Goal: Check status: Check status

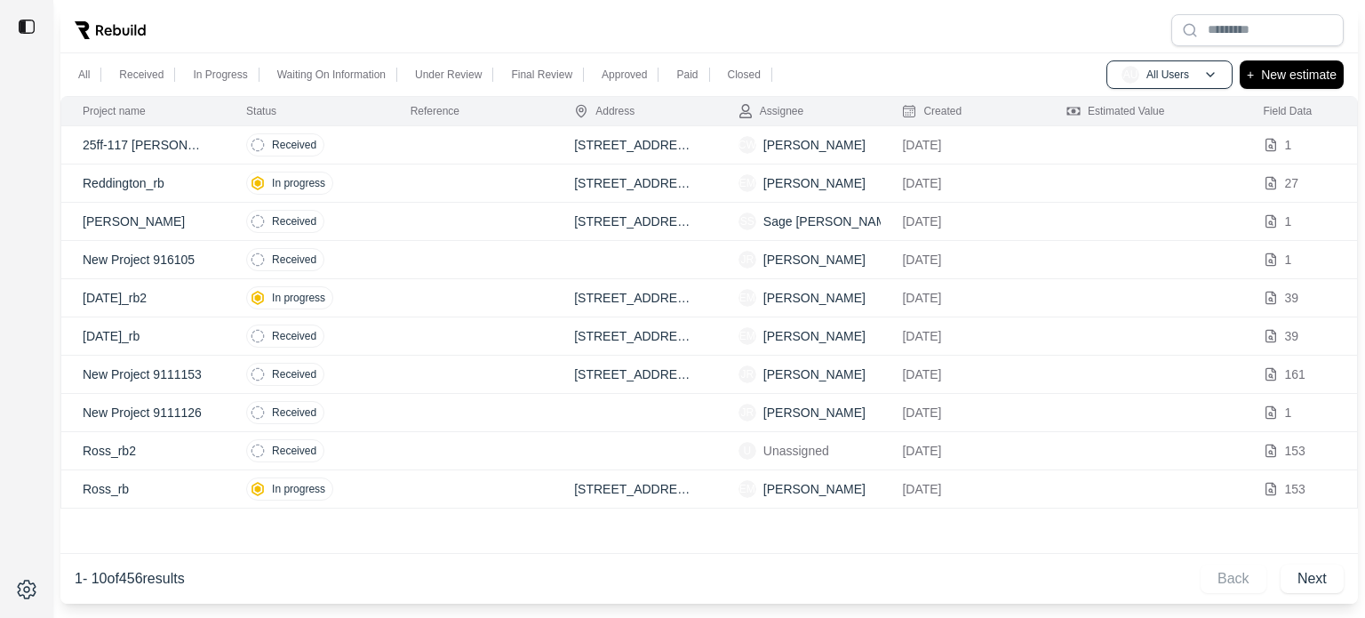
click at [678, 219] on td "[STREET_ADDRESS][PERSON_NAME]" at bounding box center [635, 222] width 164 height 38
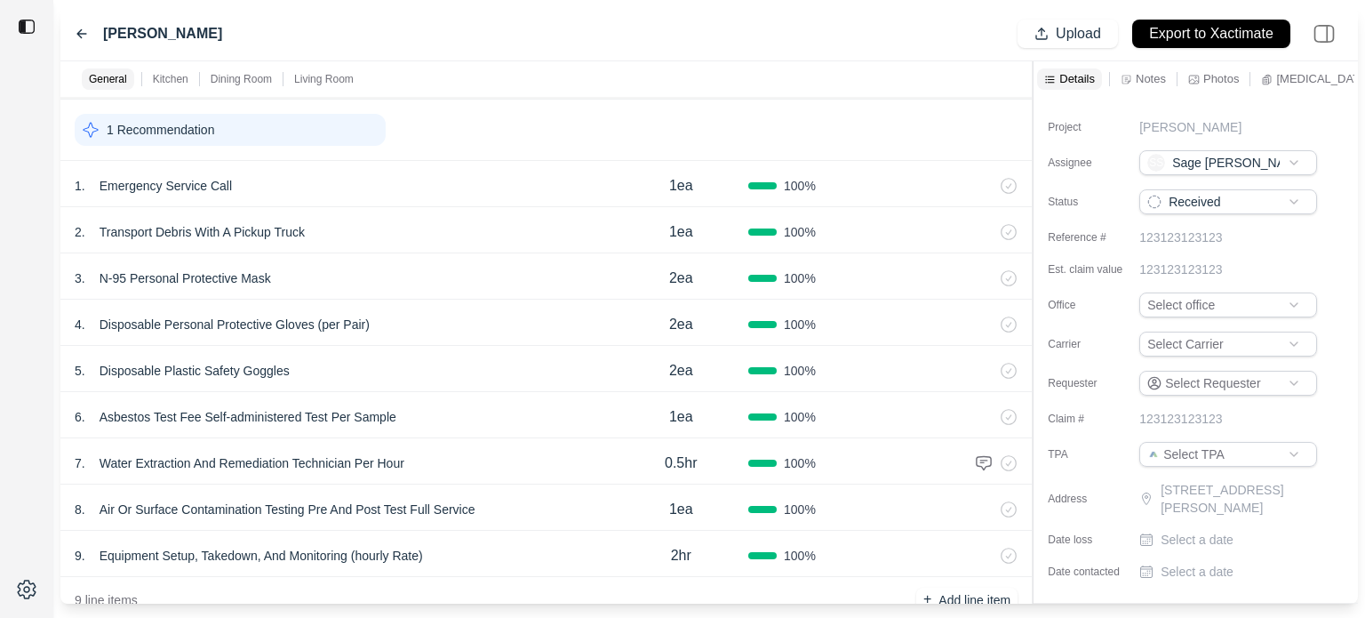
scroll to position [89, 0]
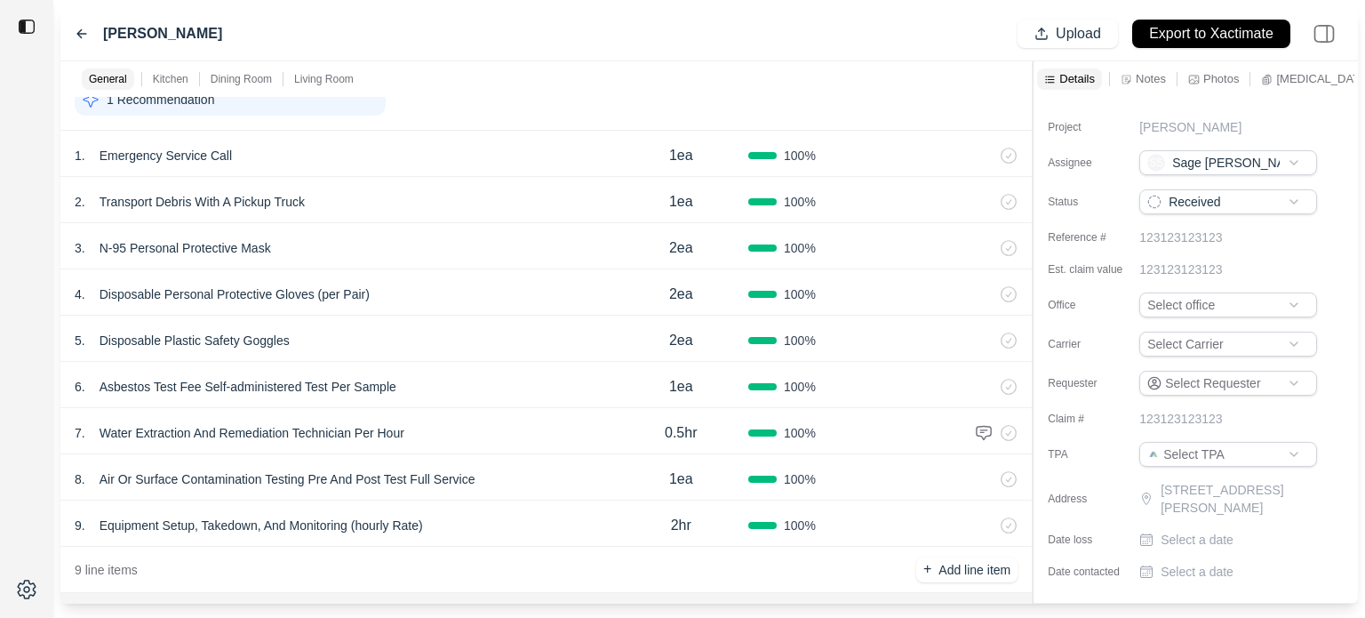
click at [89, 32] on div "[PERSON_NAME]" at bounding box center [149, 33] width 148 height 21
click at [84, 31] on icon at bounding box center [82, 34] width 14 height 14
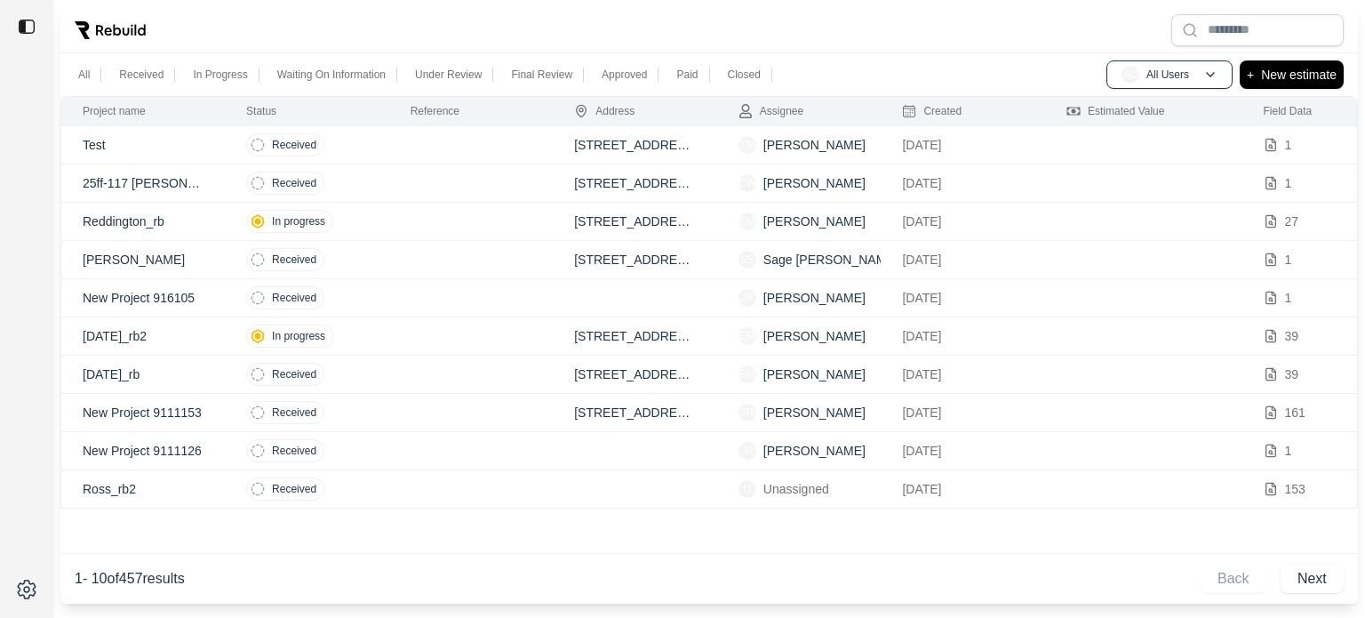
click at [511, 148] on td at bounding box center [471, 145] width 164 height 38
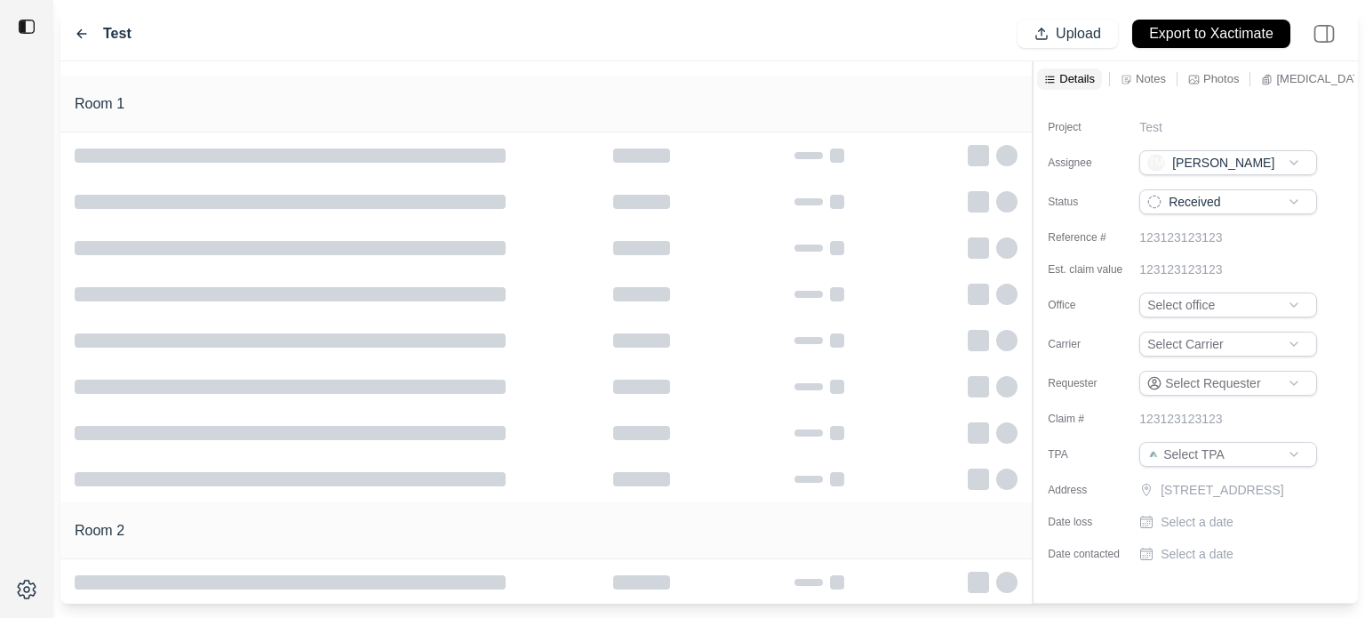
click at [83, 34] on icon at bounding box center [81, 34] width 9 height 8
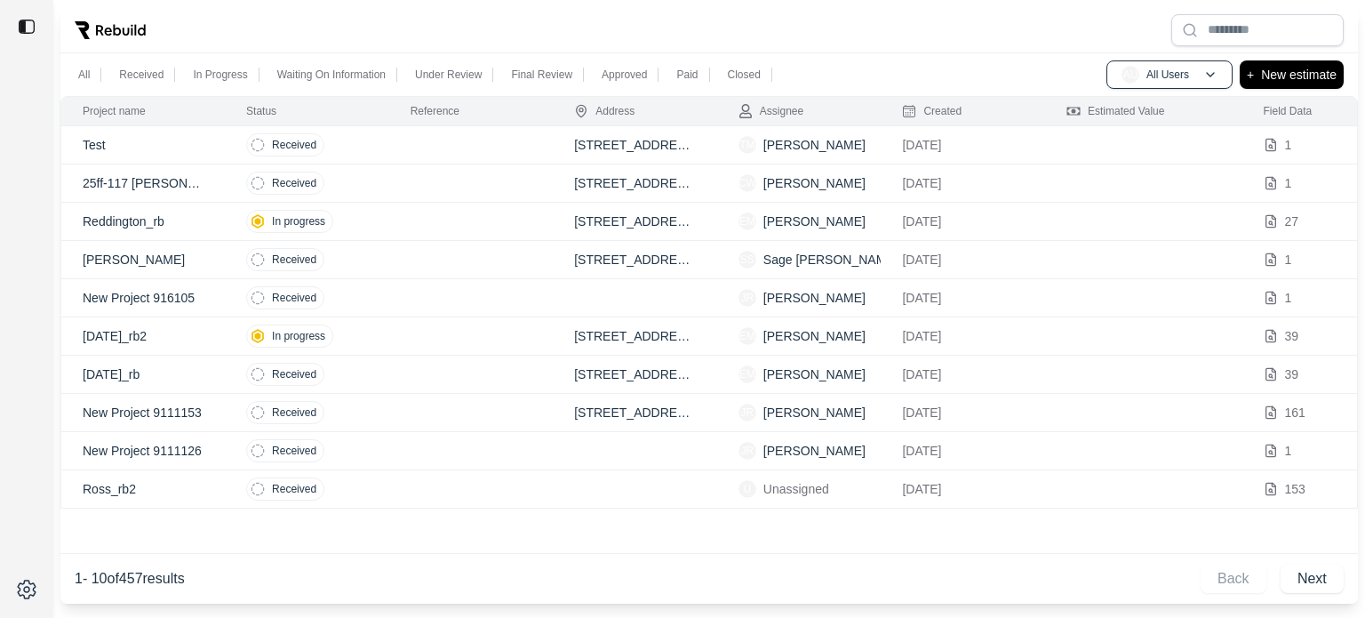
click at [363, 148] on td "Received" at bounding box center [307, 145] width 164 height 38
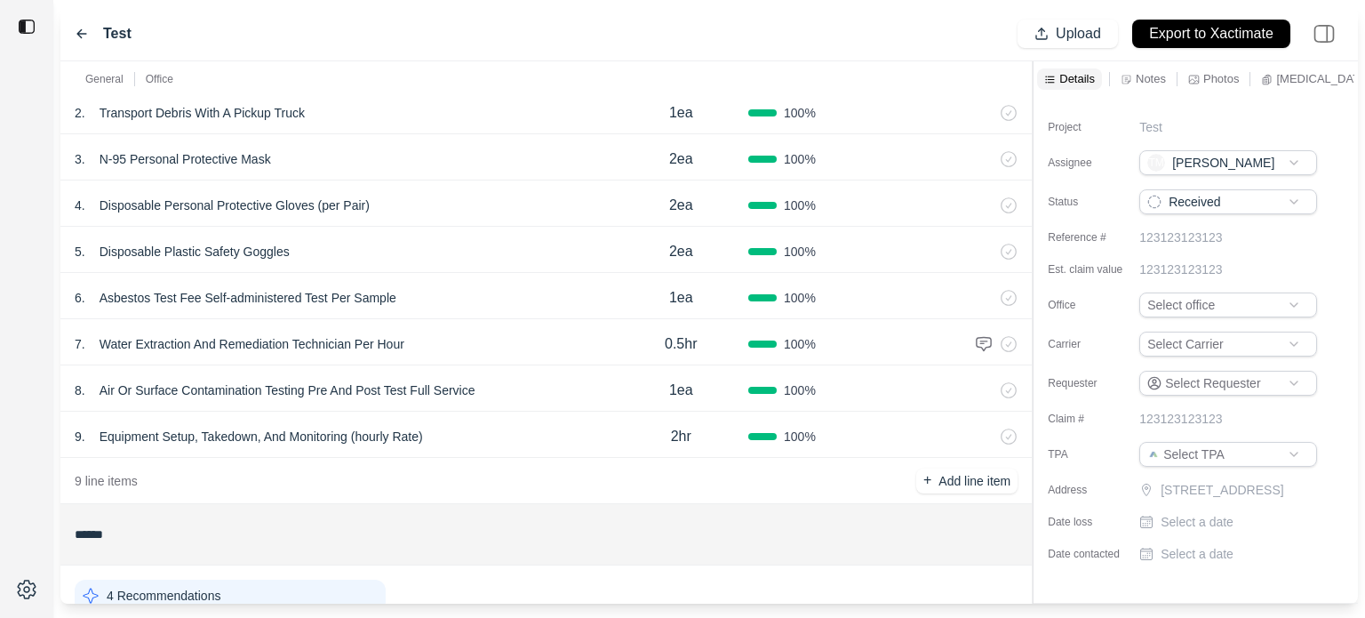
scroll to position [89, 0]
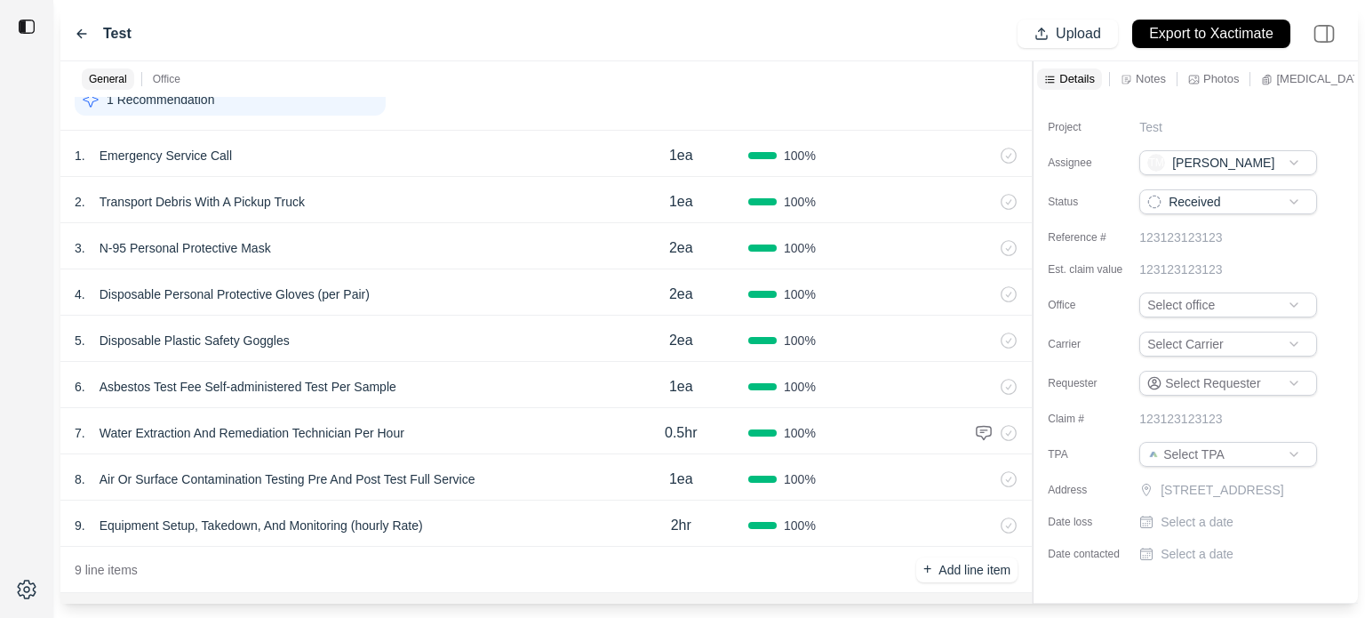
click at [369, 443] on p "Water Extraction And Remediation Technician Per Hour" at bounding box center [251, 432] width 319 height 25
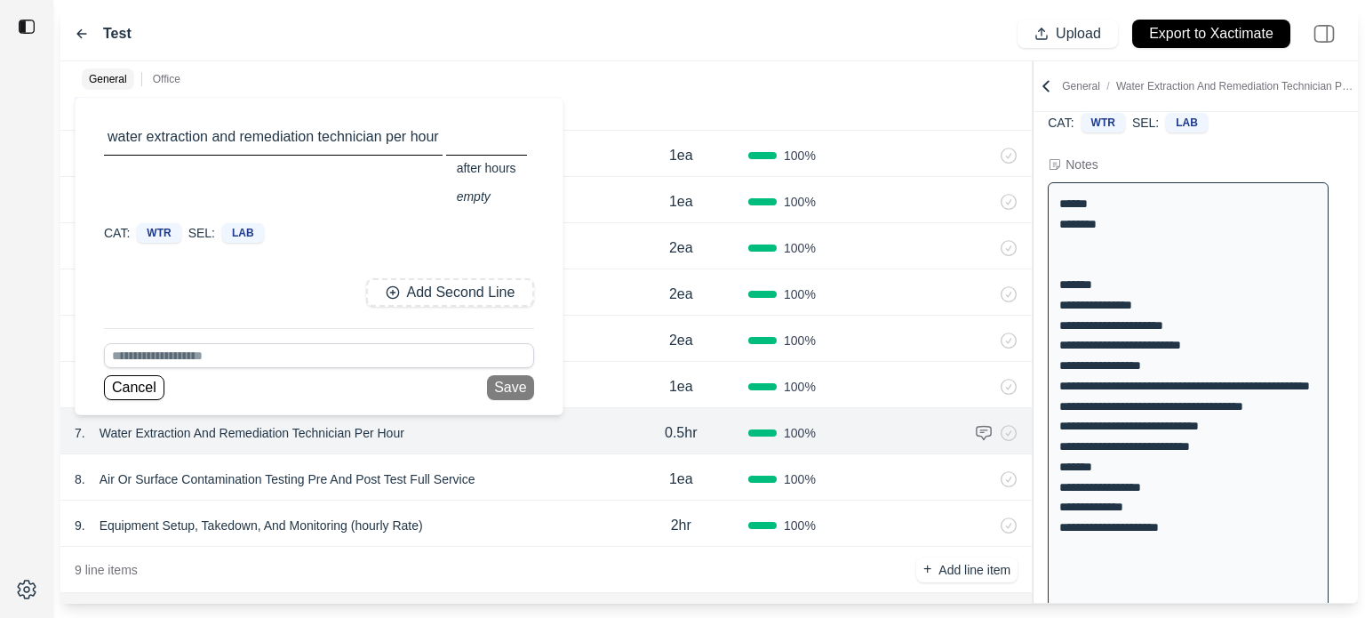
scroll to position [260, 0]
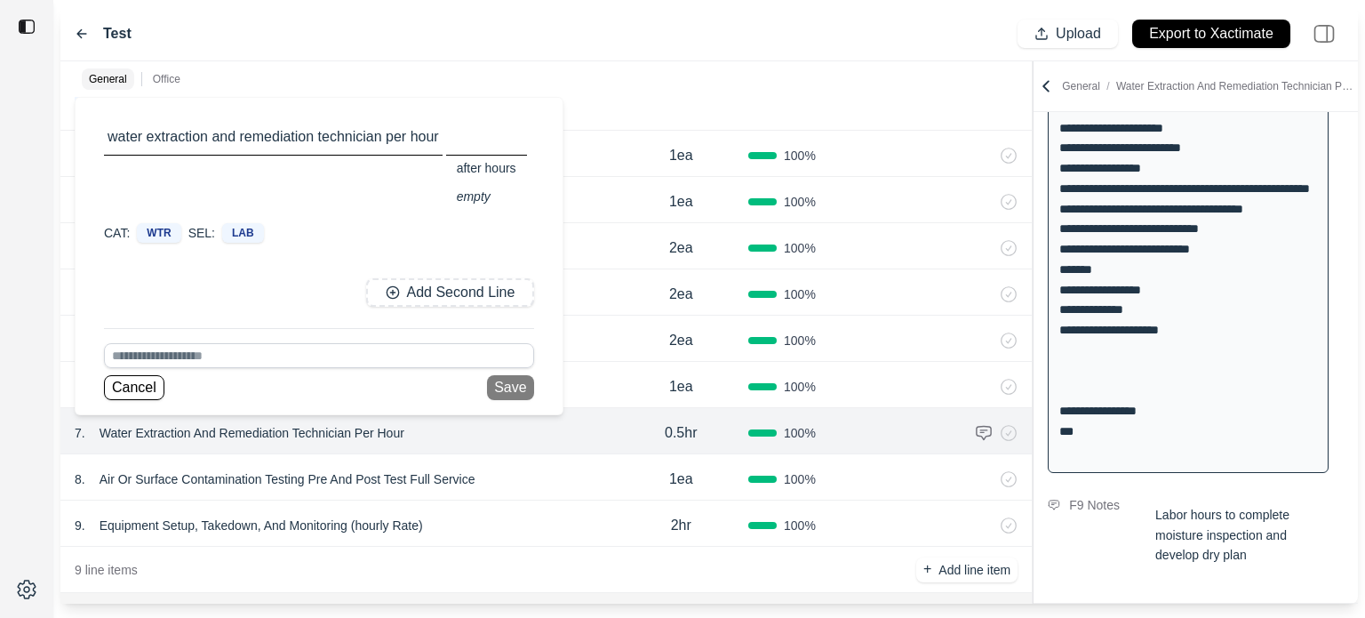
click at [83, 36] on icon at bounding box center [82, 34] width 14 height 14
